Goal: Task Accomplishment & Management: Manage account settings

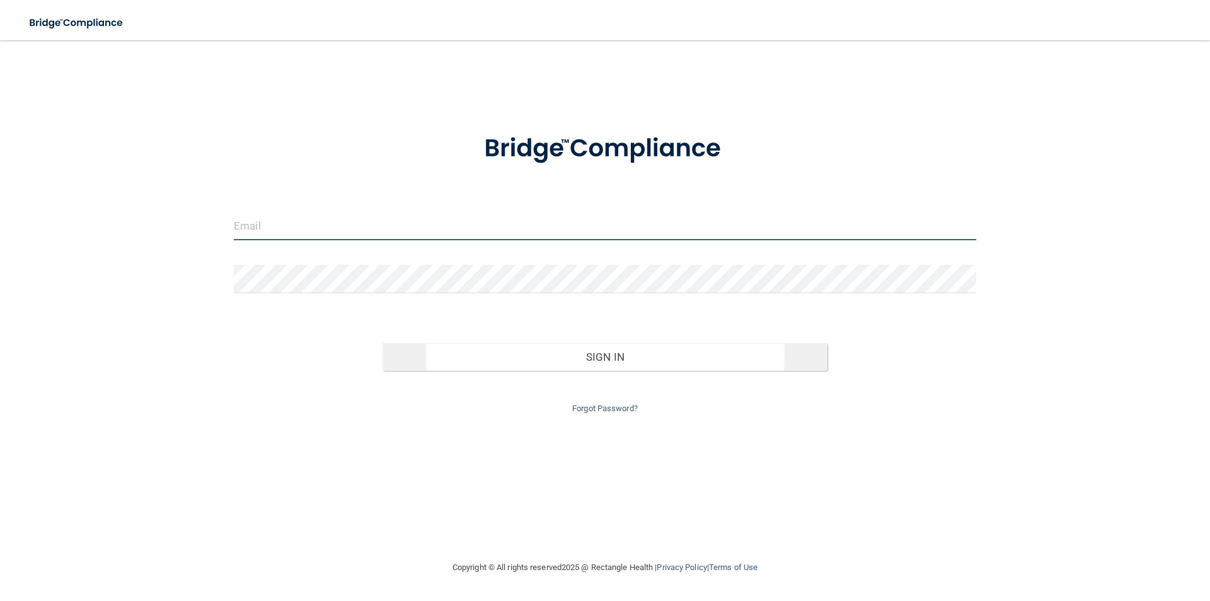
type input "[EMAIL_ADDRESS][DOMAIN_NAME]"
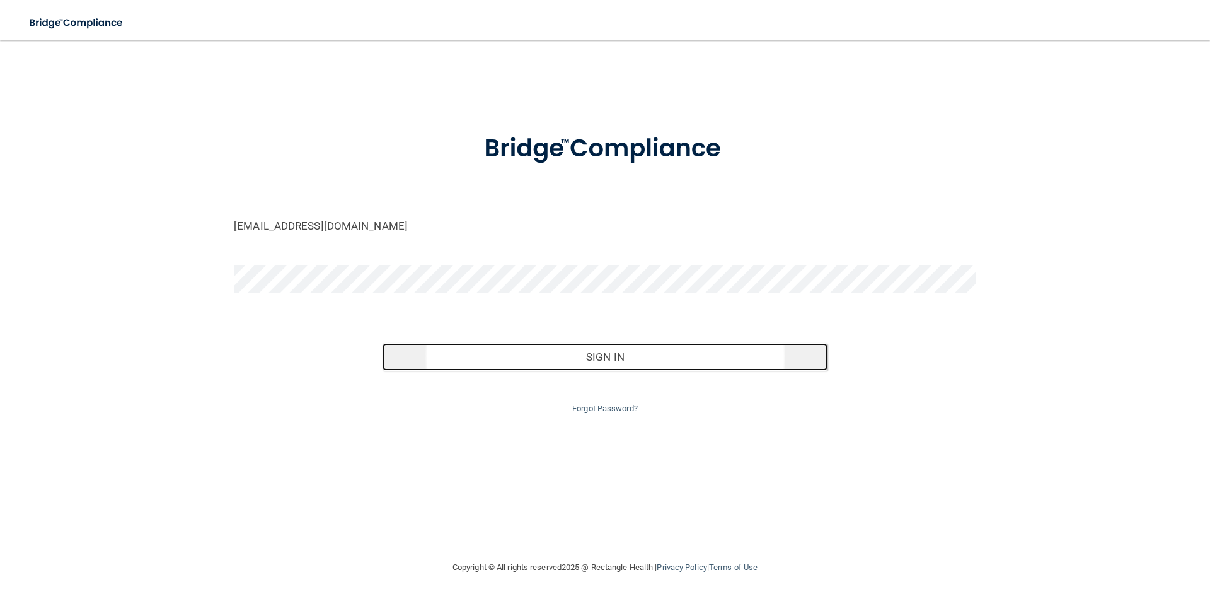
click at [603, 360] on button "Sign In" at bounding box center [605, 357] width 446 height 28
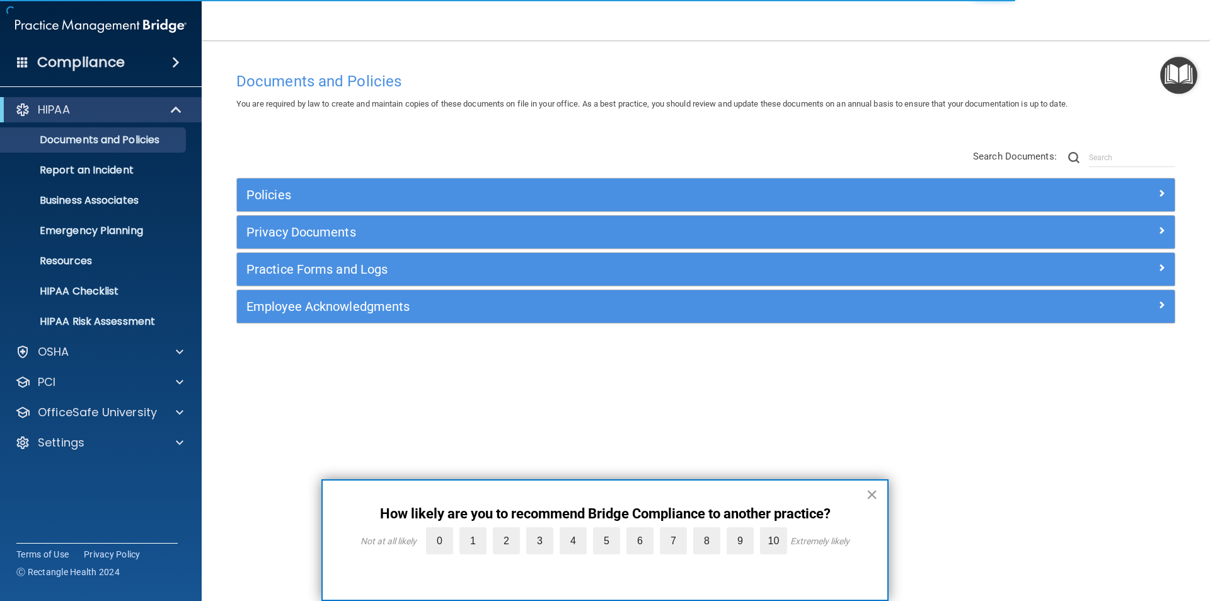
click at [870, 488] on button "×" at bounding box center [872, 494] width 12 height 20
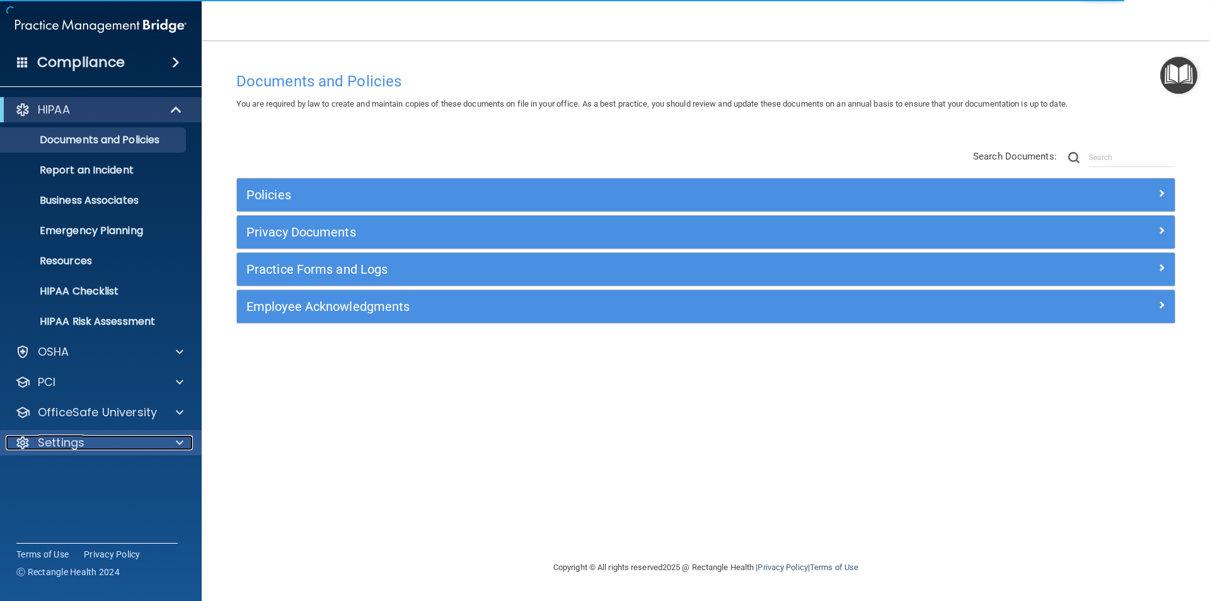
click at [104, 445] on div "Settings" at bounding box center [84, 442] width 156 height 15
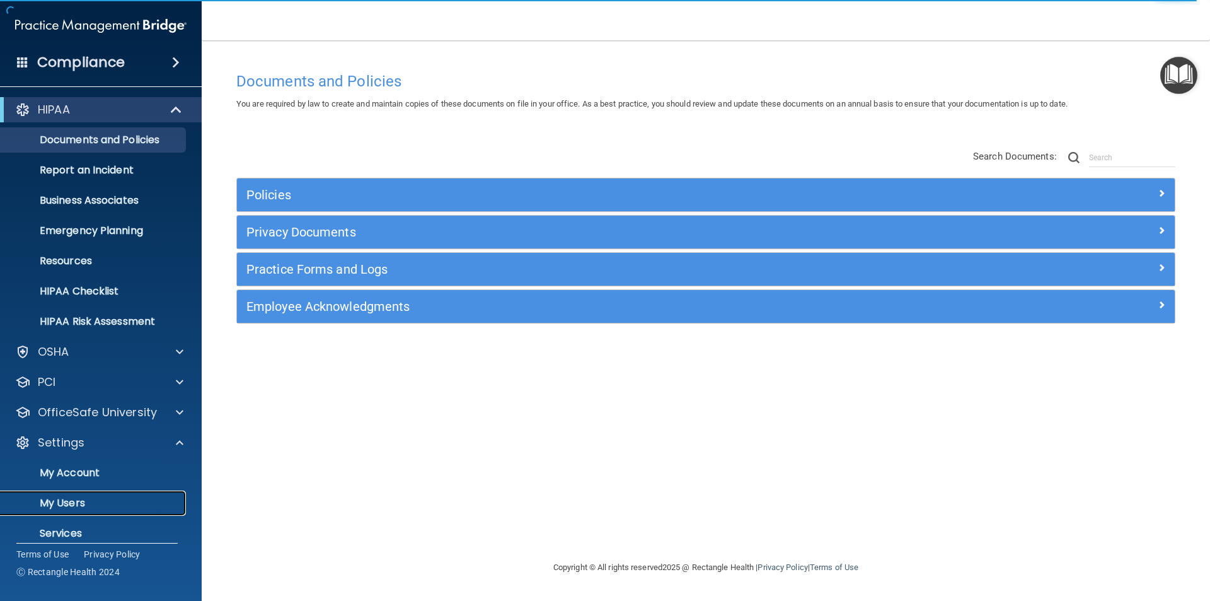
click at [78, 501] on p "My Users" at bounding box center [94, 503] width 172 height 13
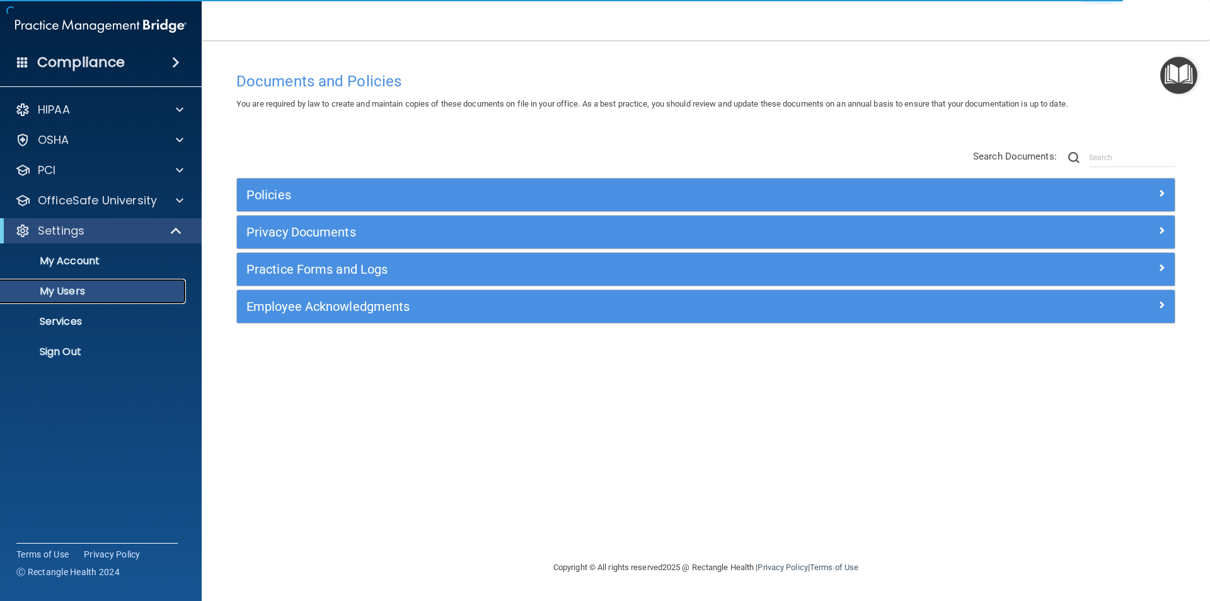
select select "20"
